Goal: Information Seeking & Learning: Learn about a topic

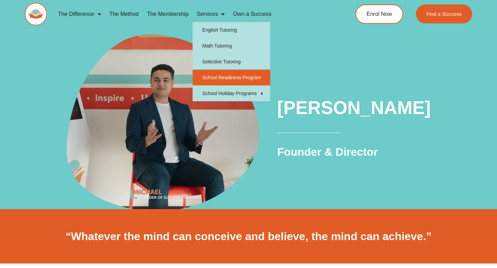
click at [241, 76] on link "School Readiness Program" at bounding box center [231, 78] width 78 height 16
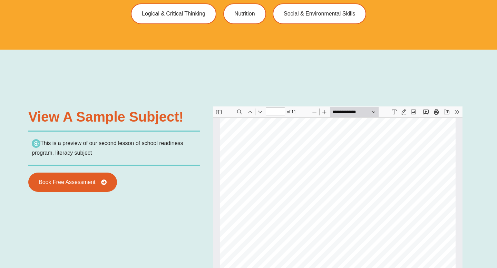
type input "*"
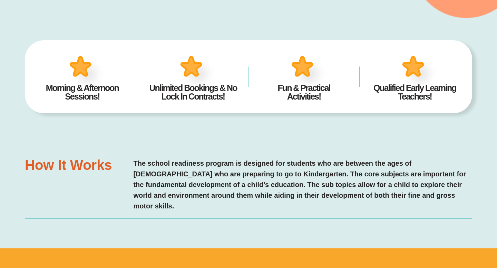
scroll to position [258, 0]
type input "**********"
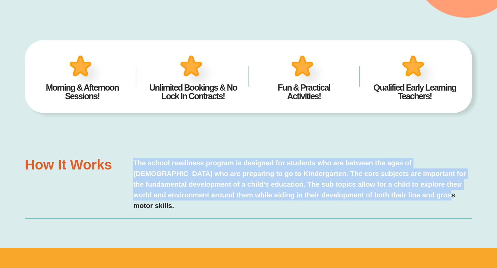
drag, startPoint x: 412, startPoint y: 174, endPoint x: 130, endPoint y: 129, distance: 285.1
click at [130, 136] on div "How it works The school readiness program is designed for students who are betw…" at bounding box center [248, 192] width 447 height 113
copy h2 "The school readiness program is designed for students who are between the ages …"
